Goal: Task Accomplishment & Management: Use online tool/utility

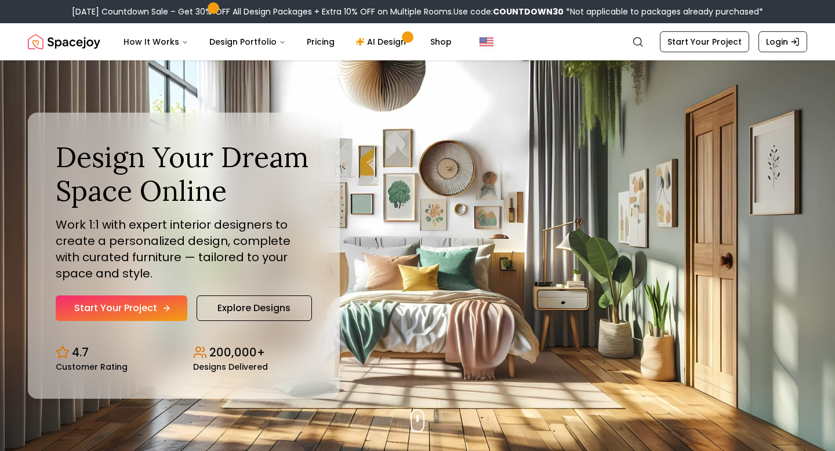
click at [142, 303] on link "Start Your Project" at bounding box center [122, 308] width 132 height 26
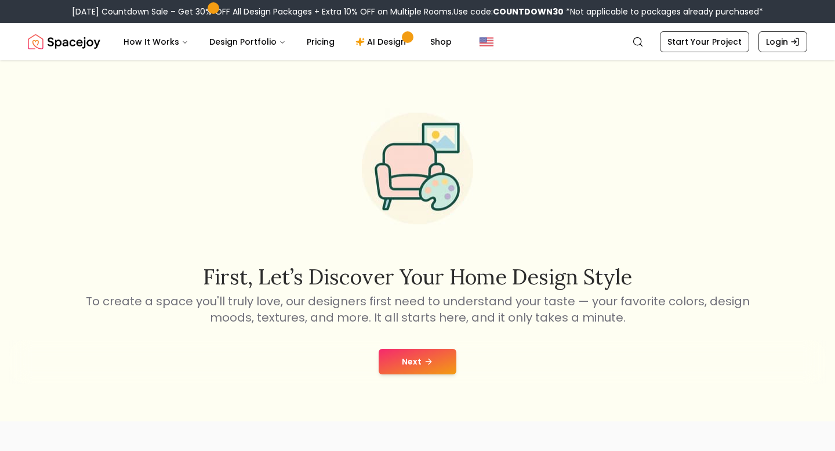
click at [405, 362] on button "Next" at bounding box center [418, 362] width 78 height 26
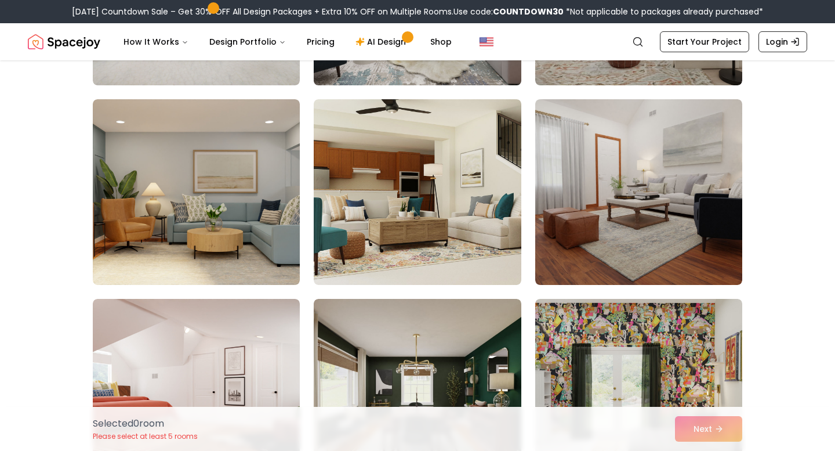
scroll to position [659, 0]
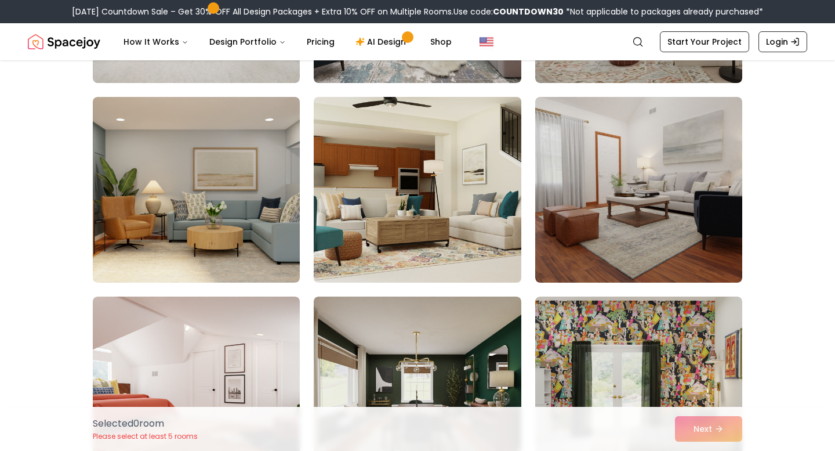
click at [430, 245] on img at bounding box center [416, 189] width 217 height 195
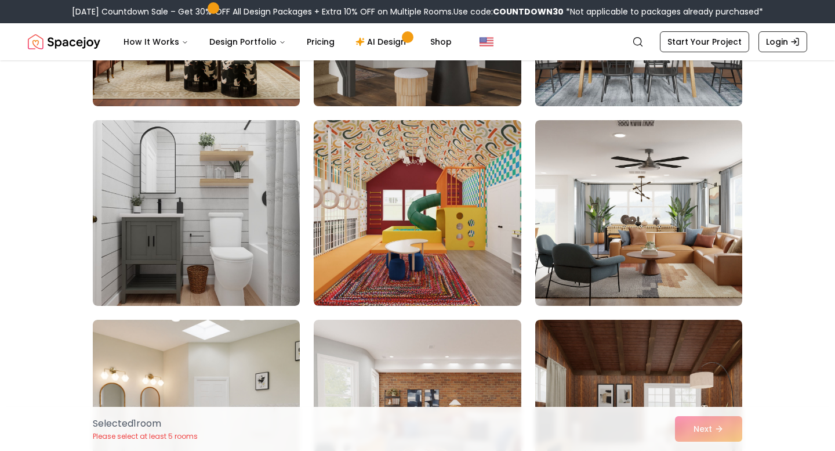
scroll to position [237, 0]
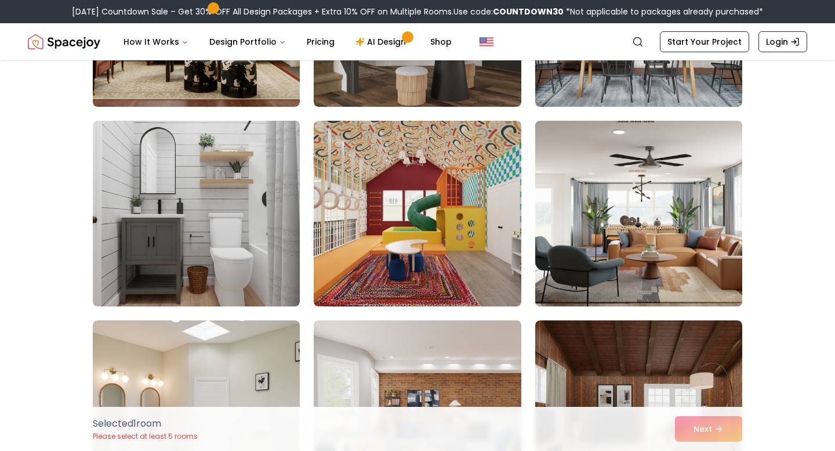
click at [663, 229] on img at bounding box center [638, 213] width 217 height 195
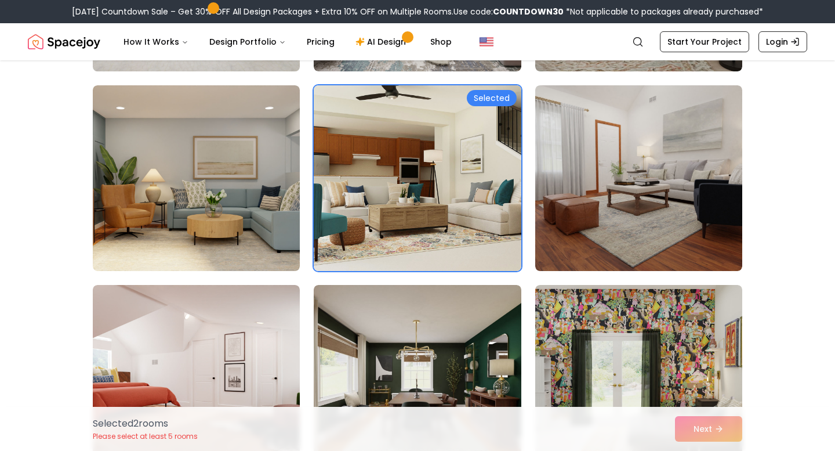
scroll to position [672, 0]
click at [179, 234] on img at bounding box center [196, 178] width 207 height 186
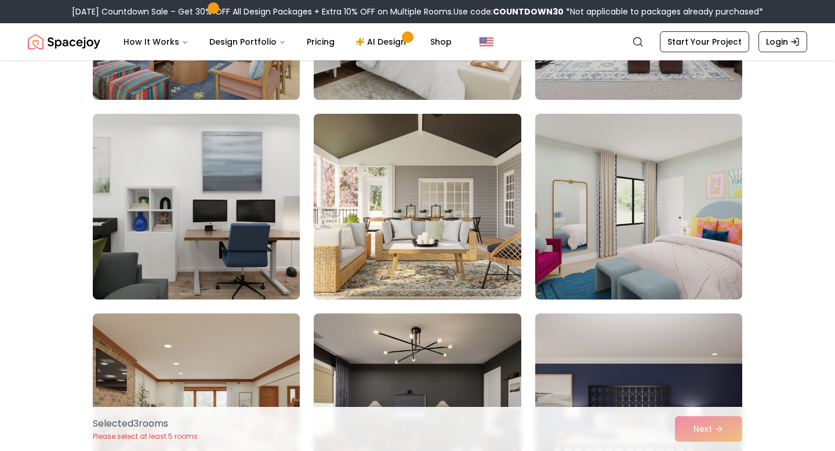
scroll to position [1436, 0]
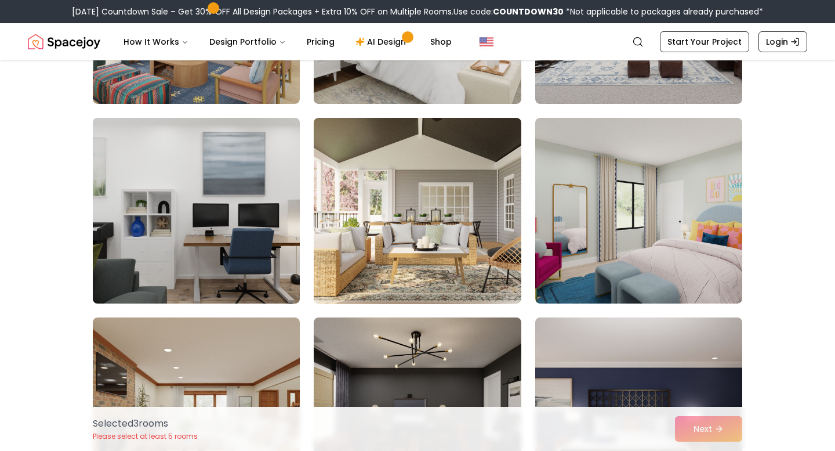
click at [237, 226] on img at bounding box center [196, 210] width 217 height 195
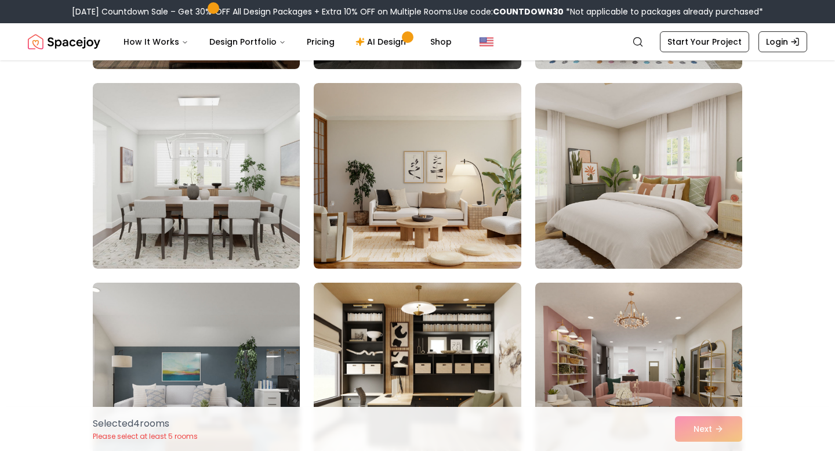
scroll to position [2670, 0]
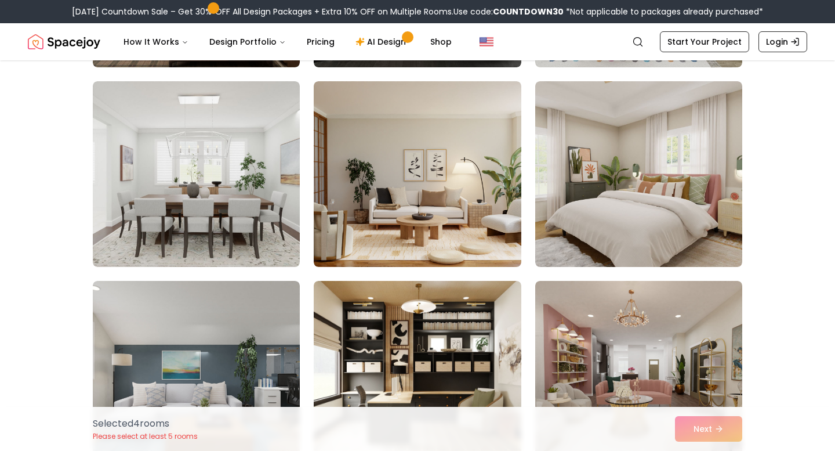
click at [619, 189] on img at bounding box center [638, 174] width 207 height 186
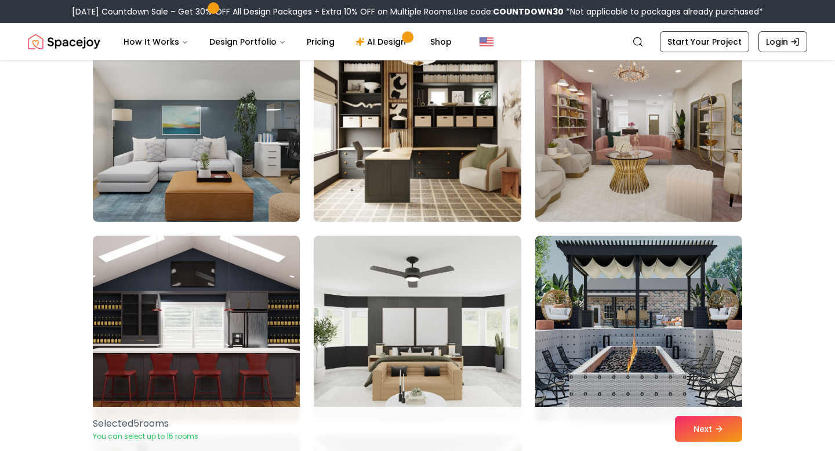
scroll to position [2917, 0]
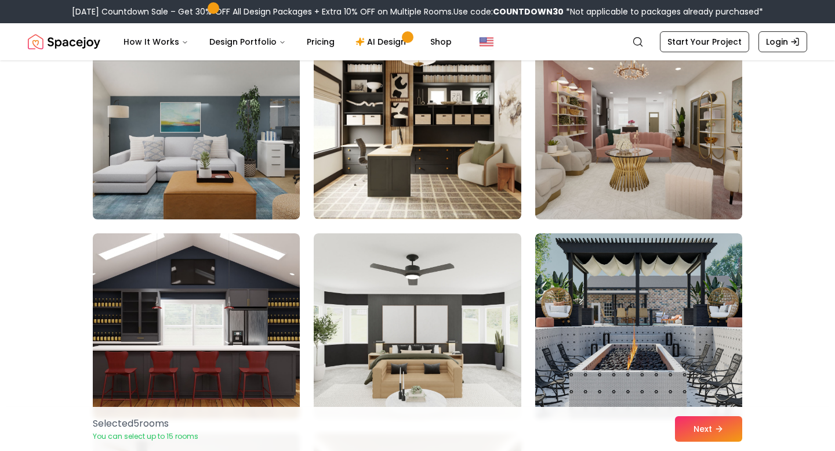
click at [231, 174] on img at bounding box center [196, 126] width 217 height 195
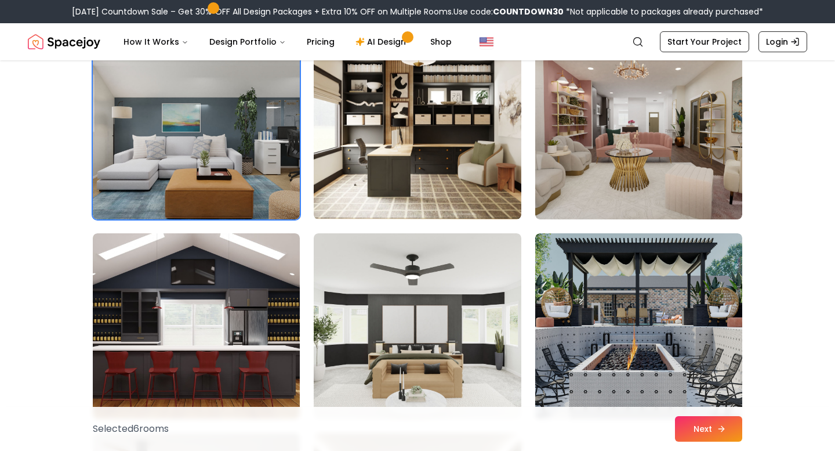
click at [700, 426] on button "Next" at bounding box center [708, 429] width 67 height 26
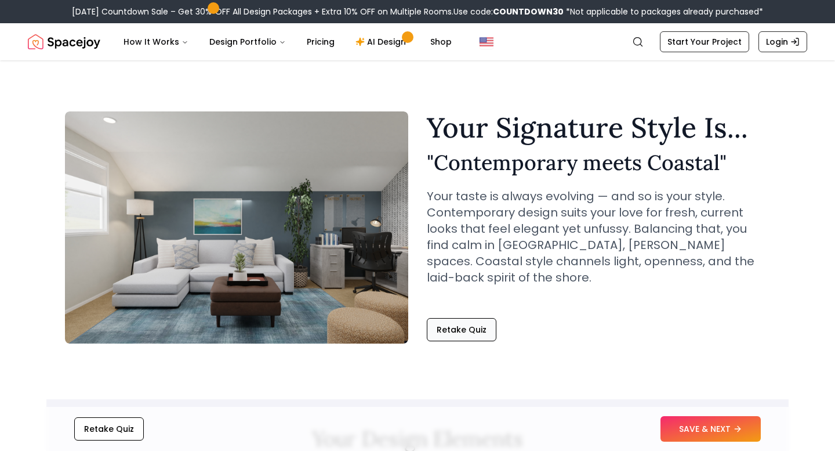
click at [476, 322] on button "Retake Quiz" at bounding box center [462, 329] width 70 height 23
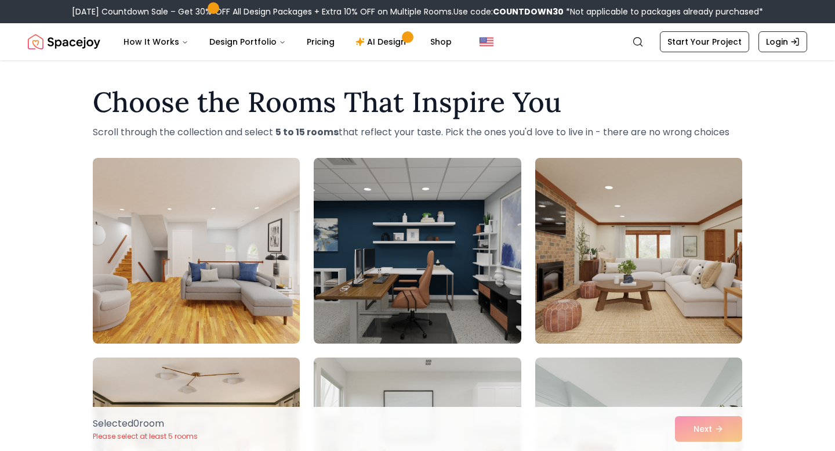
click at [626, 305] on img at bounding box center [638, 250] width 217 height 195
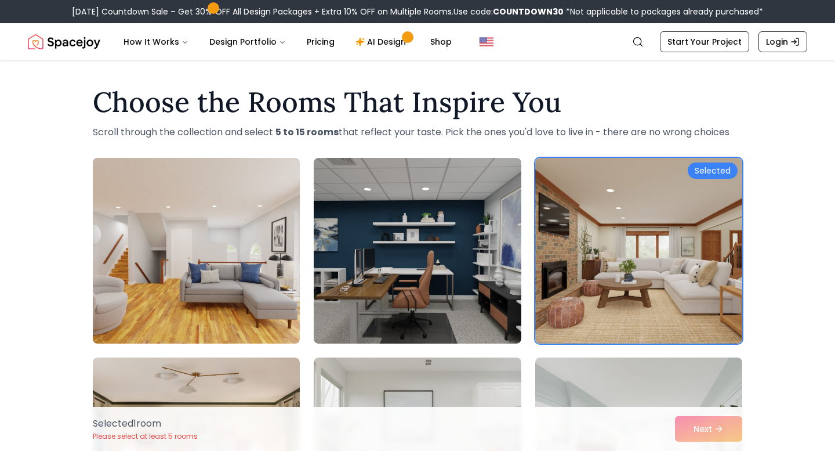
click at [199, 287] on img at bounding box center [196, 250] width 217 height 195
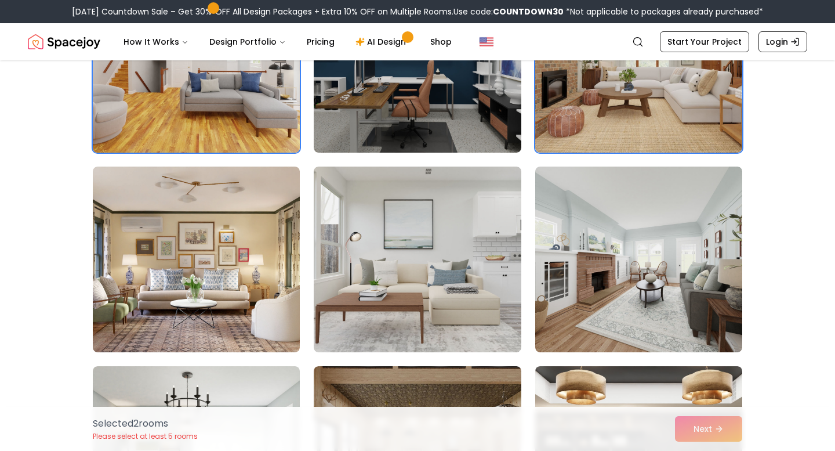
scroll to position [187, 0]
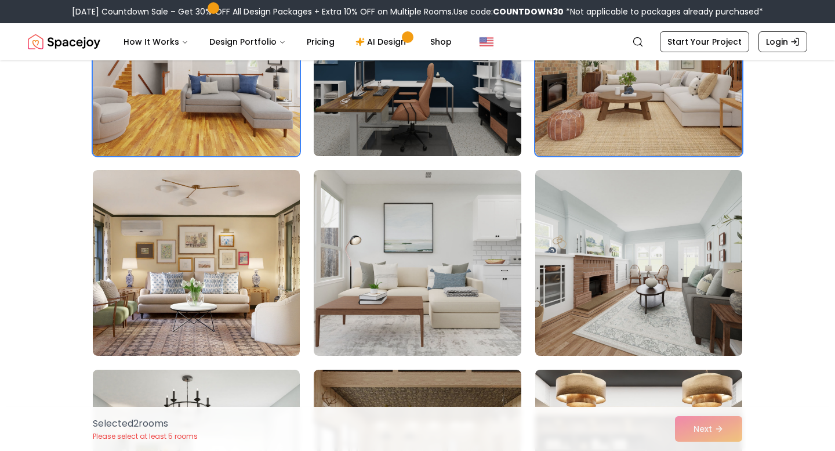
click at [625, 288] on img at bounding box center [638, 262] width 217 height 195
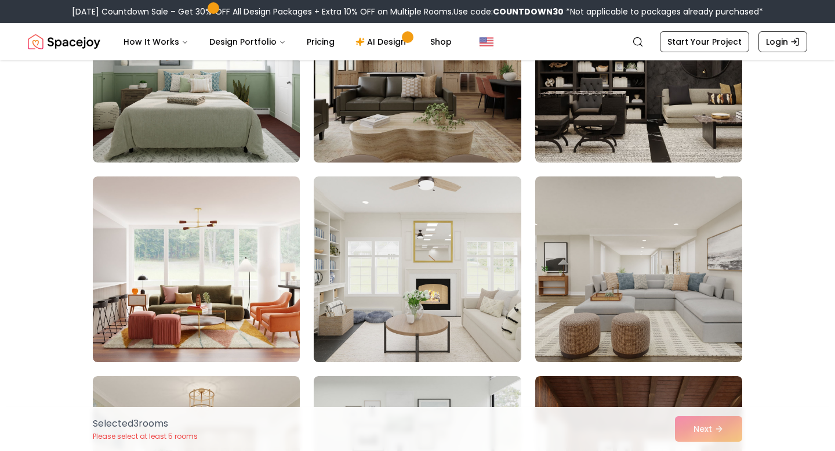
scroll to position [606, 0]
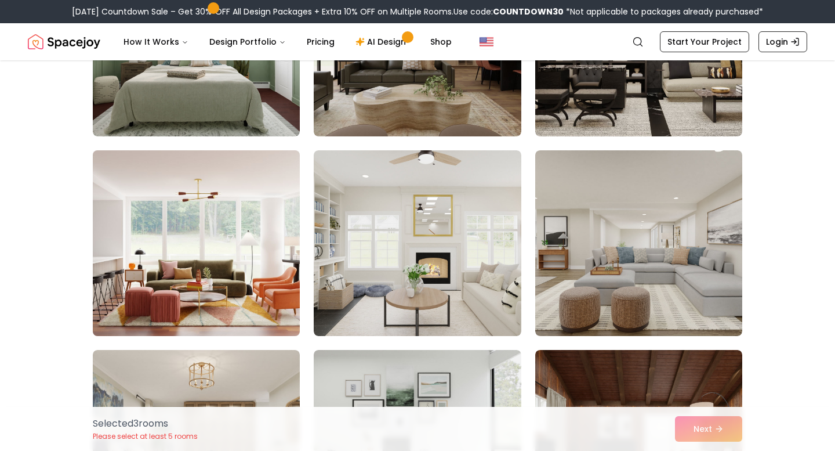
click at [229, 324] on img at bounding box center [196, 243] width 217 height 195
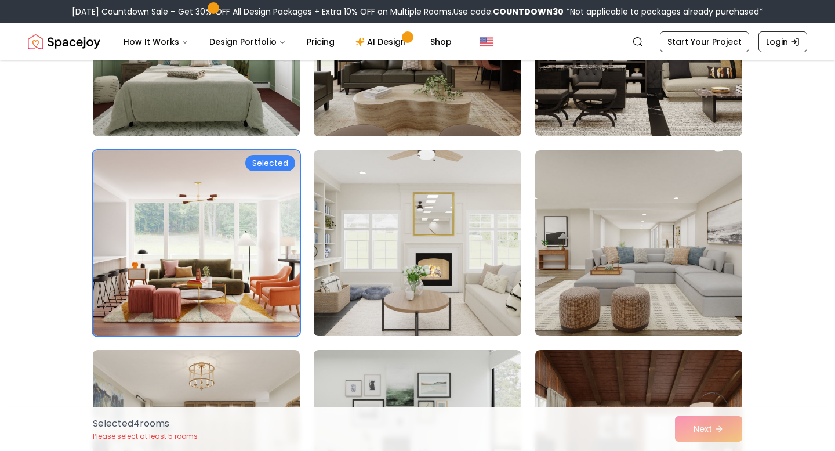
scroll to position [798, 0]
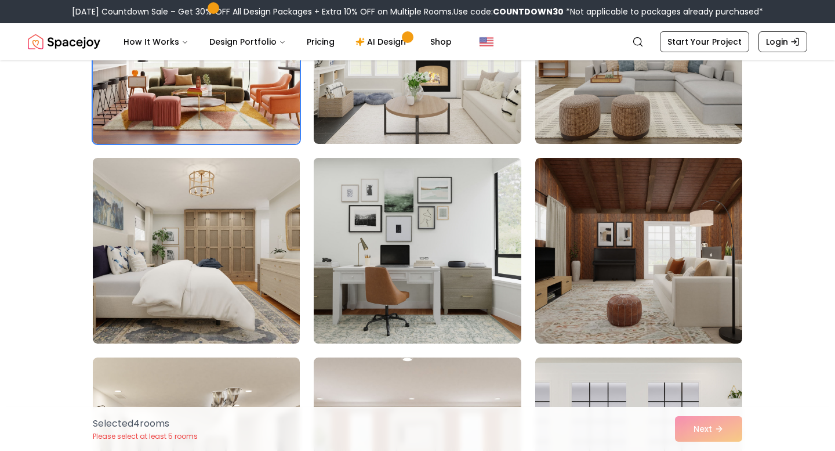
click at [450, 306] on img at bounding box center [416, 250] width 217 height 195
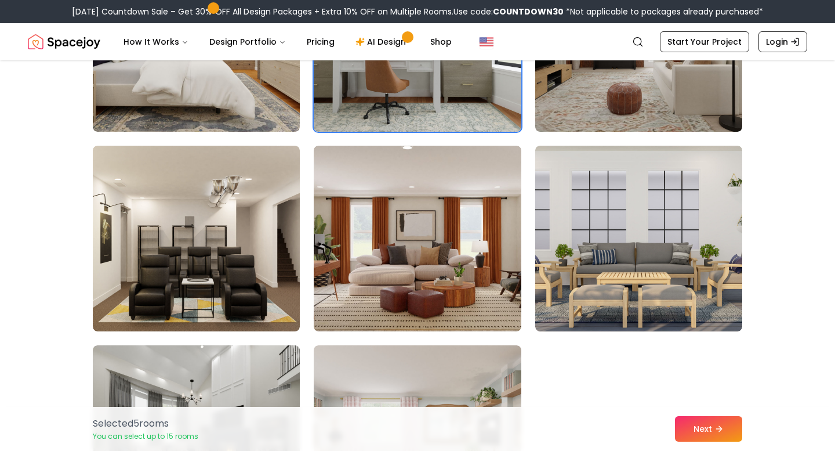
scroll to position [1008, 0]
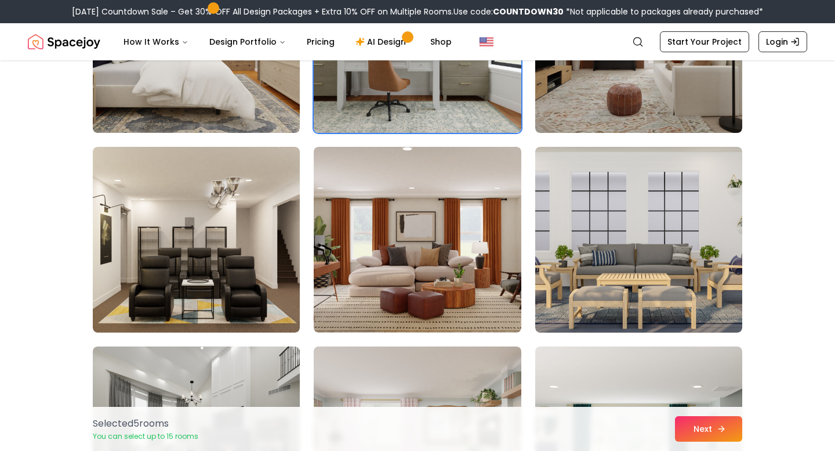
click at [677, 429] on button "Next" at bounding box center [708, 429] width 67 height 26
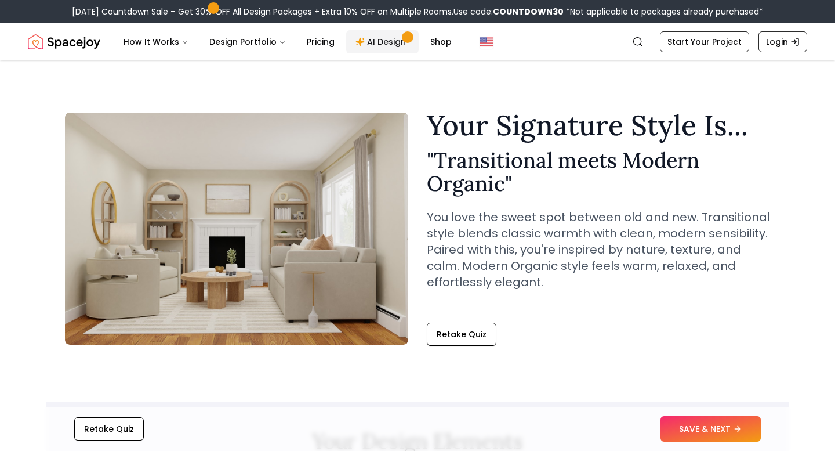
click at [386, 38] on link "AI Design" at bounding box center [382, 41] width 72 height 23
